Goal: Find specific page/section: Find specific page/section

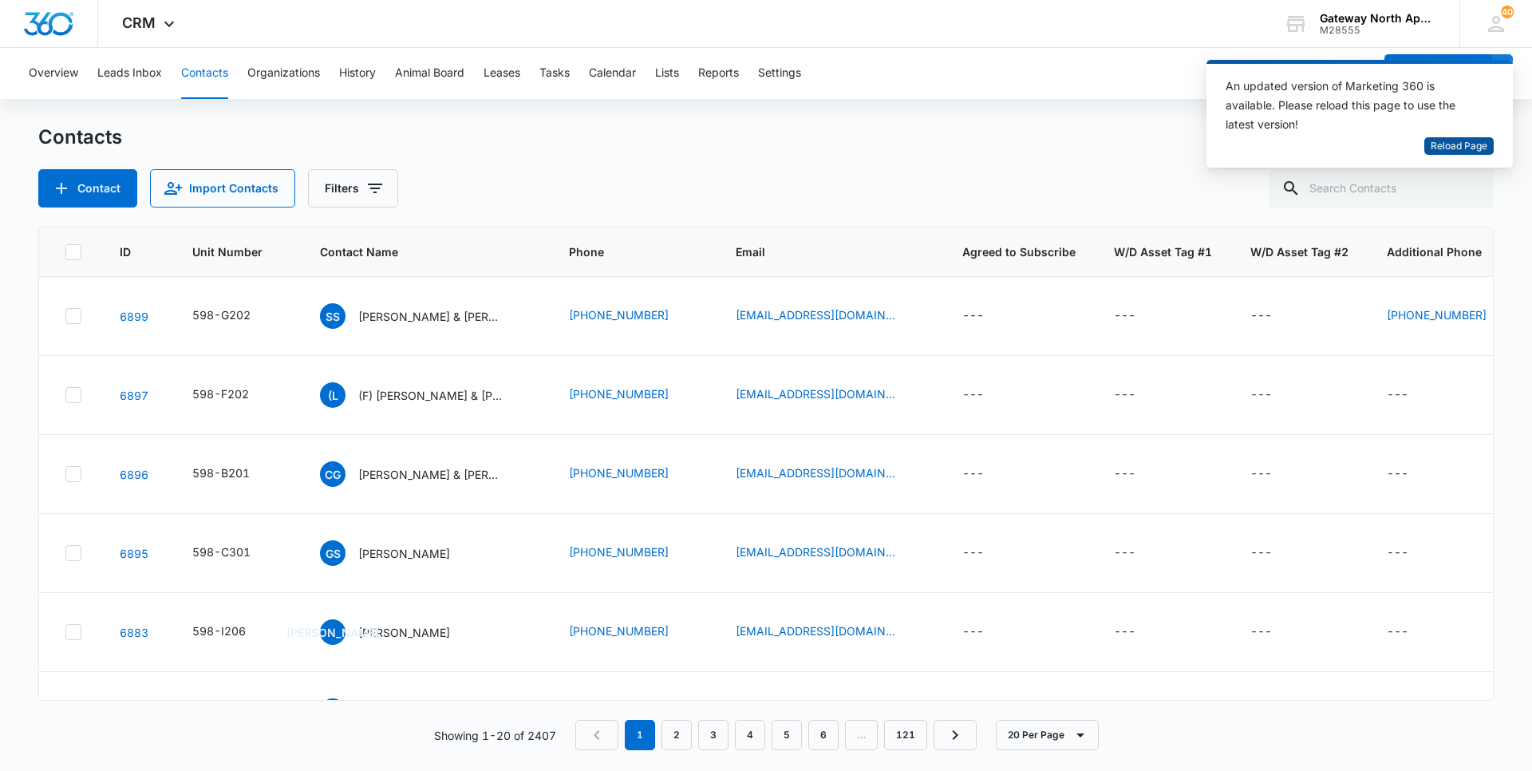
click at [1435, 150] on span "Reload Page" at bounding box center [1459, 146] width 57 height 15
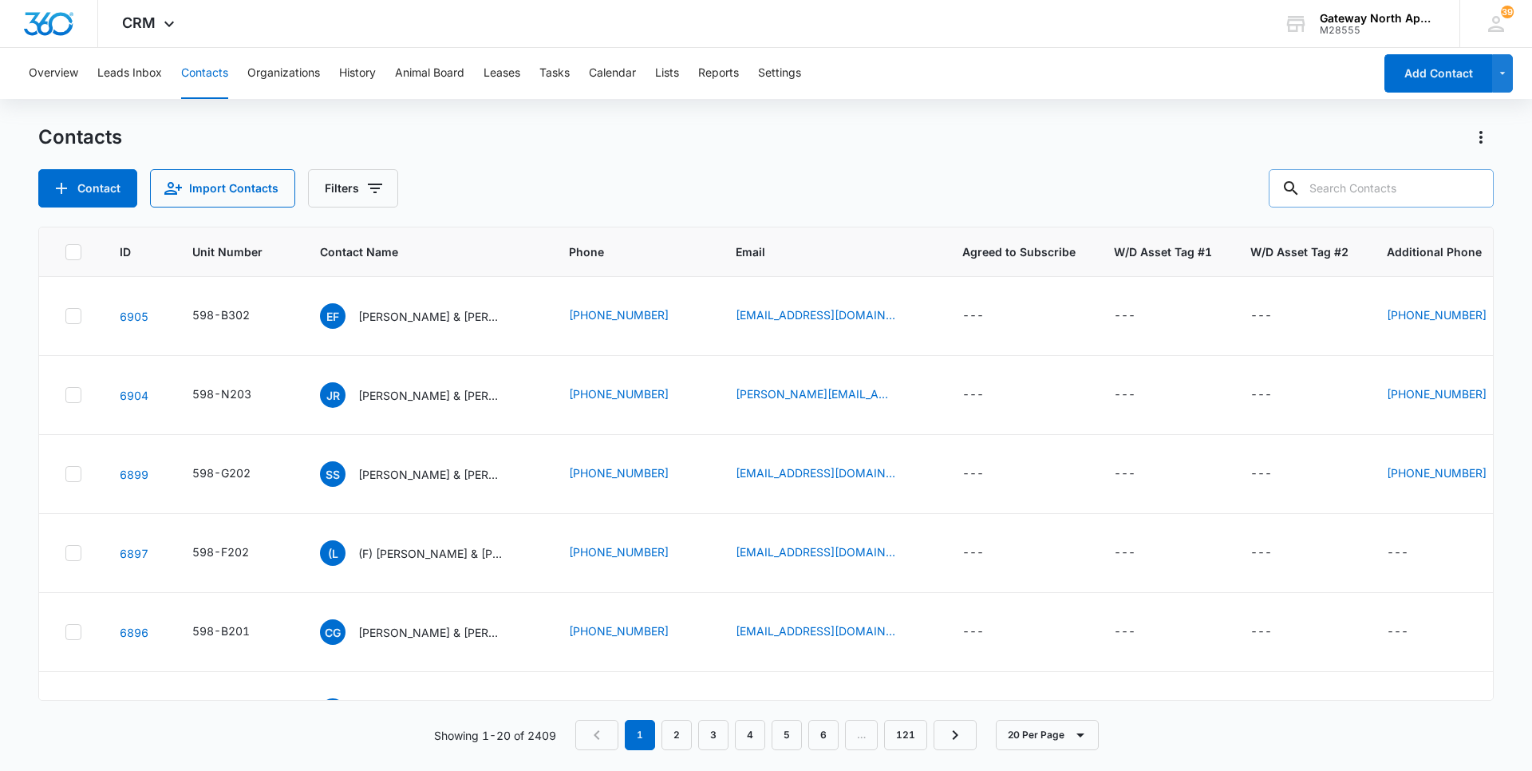
click at [1337, 199] on input "text" at bounding box center [1381, 188] width 225 height 38
click at [1392, 190] on input "text" at bounding box center [1381, 188] width 225 height 38
type input "n102"
